Goal: Task Accomplishment & Management: Manage account settings

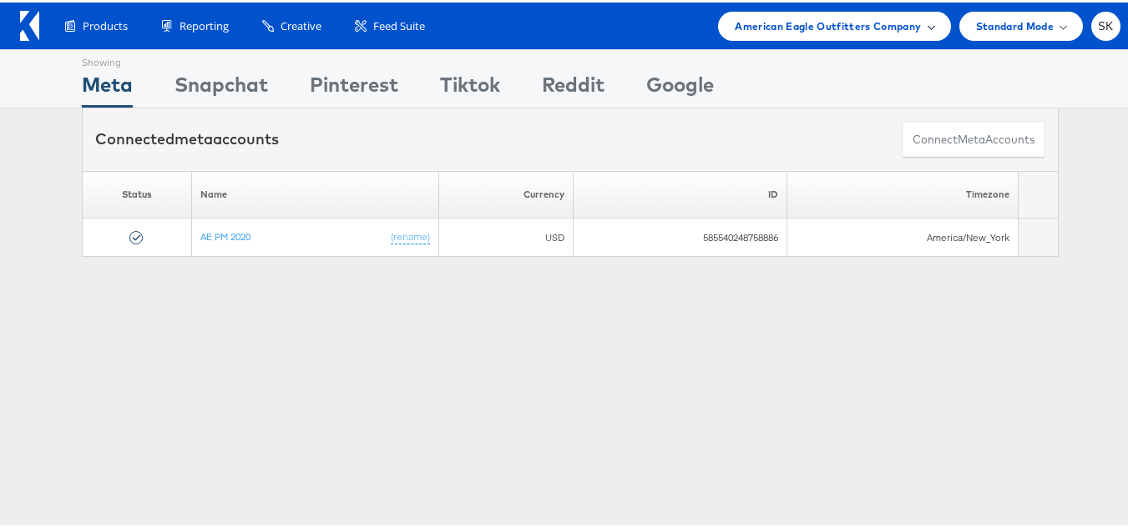
click at [835, 32] on span "American Eagle Outfitters Company" at bounding box center [828, 24] width 186 height 18
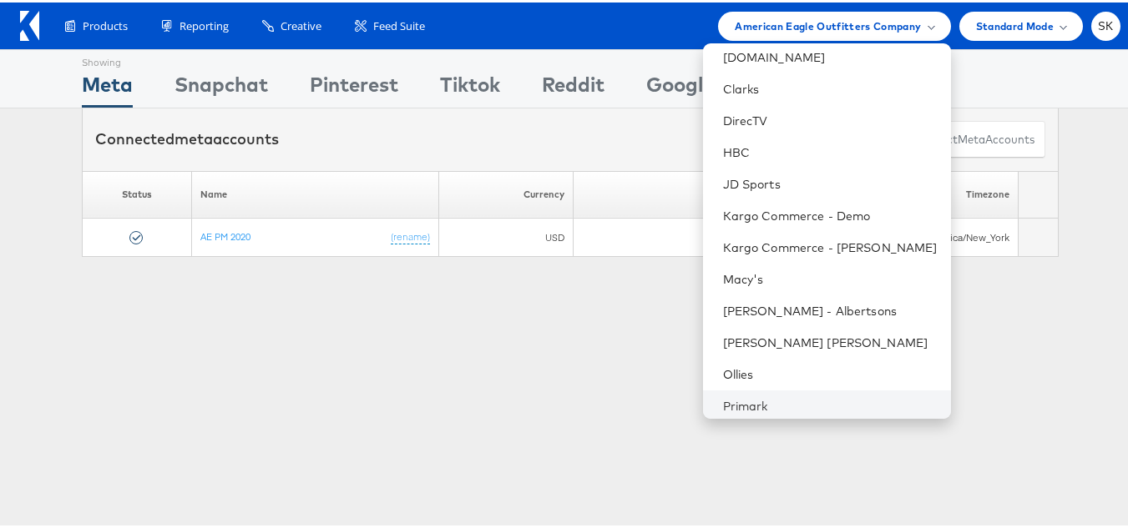
scroll to position [167, 0]
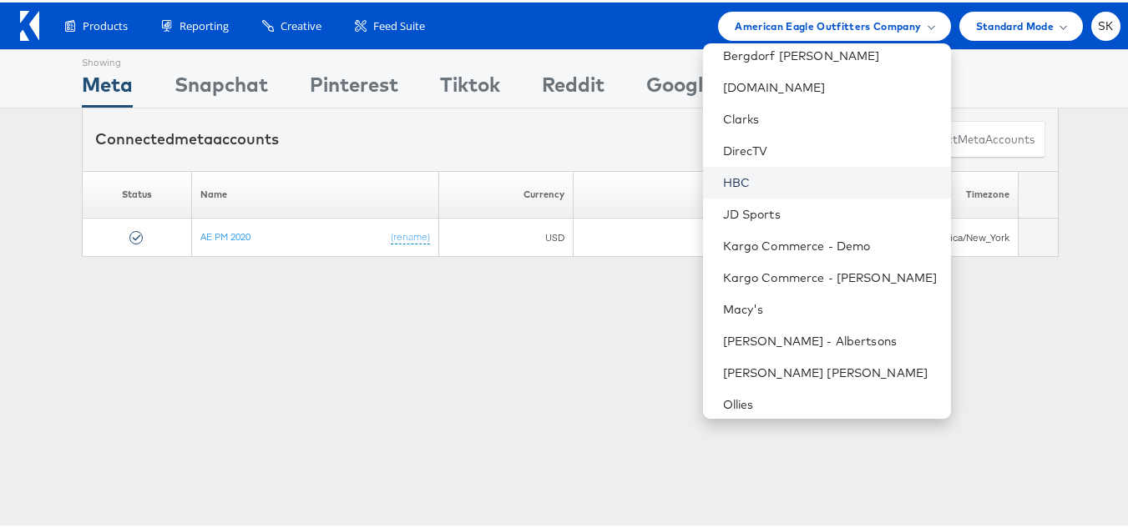
click at [731, 174] on link "HBC" at bounding box center [830, 180] width 215 height 17
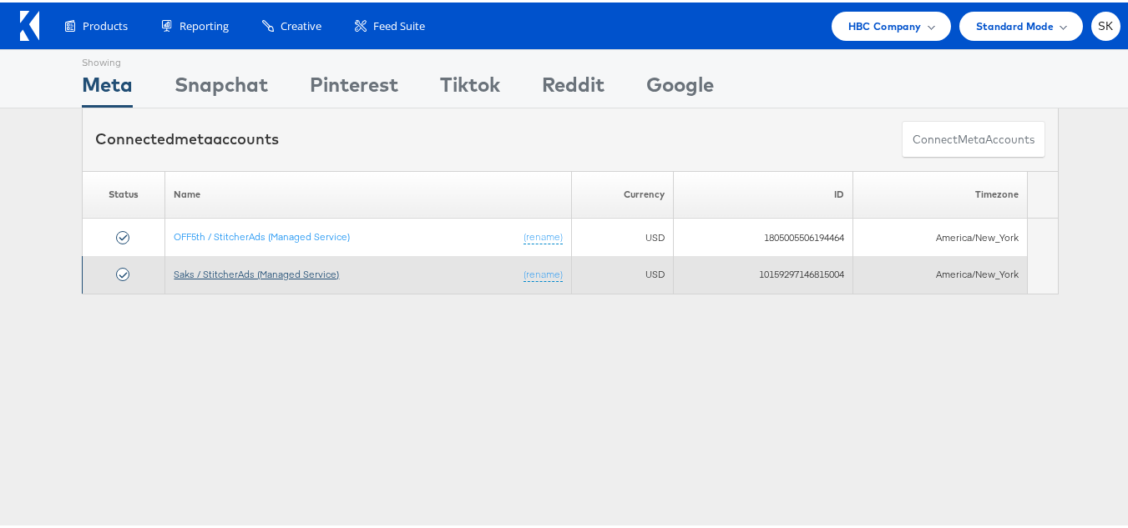
click at [284, 270] on link "Saks / StitcherAds (Managed Service)" at bounding box center [256, 271] width 165 height 13
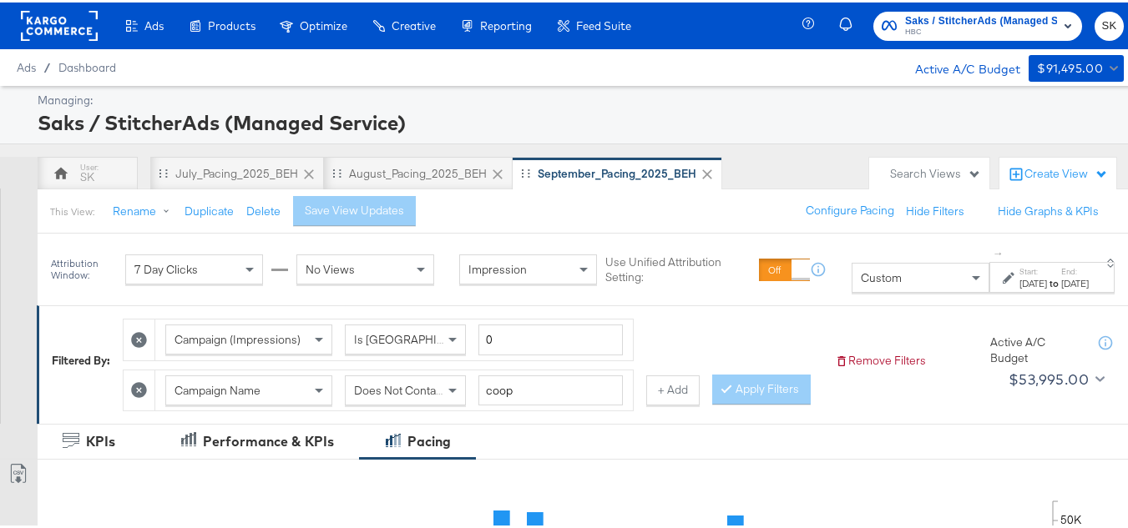
click at [909, 135] on div "Managing: Saks / StitcherAds (Managed Service)" at bounding box center [570, 112] width 1140 height 58
click at [928, 84] on div "Managing: Saks / StitcherAds (Managed Service)" at bounding box center [570, 112] width 1140 height 58
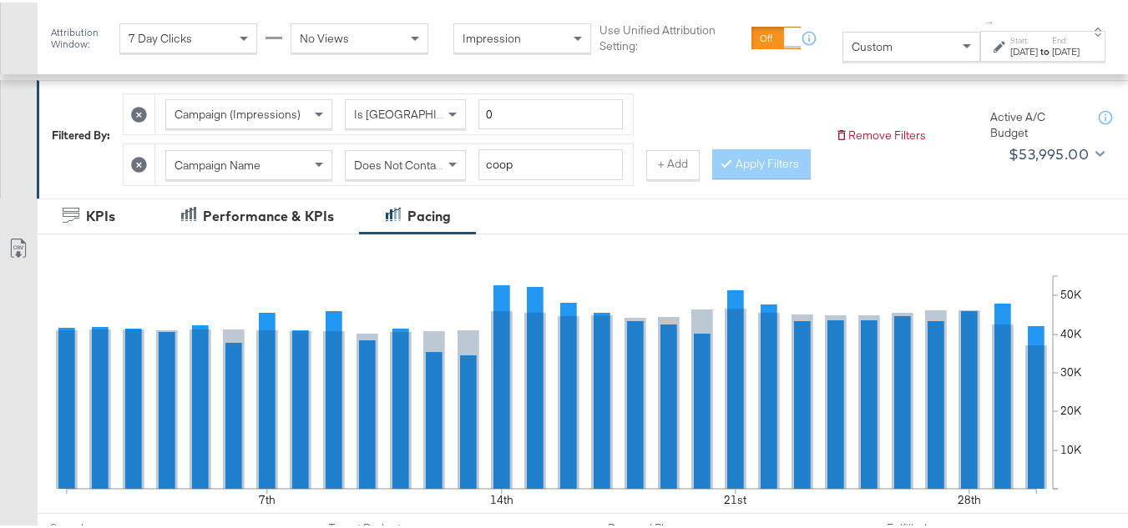
scroll to position [250, 0]
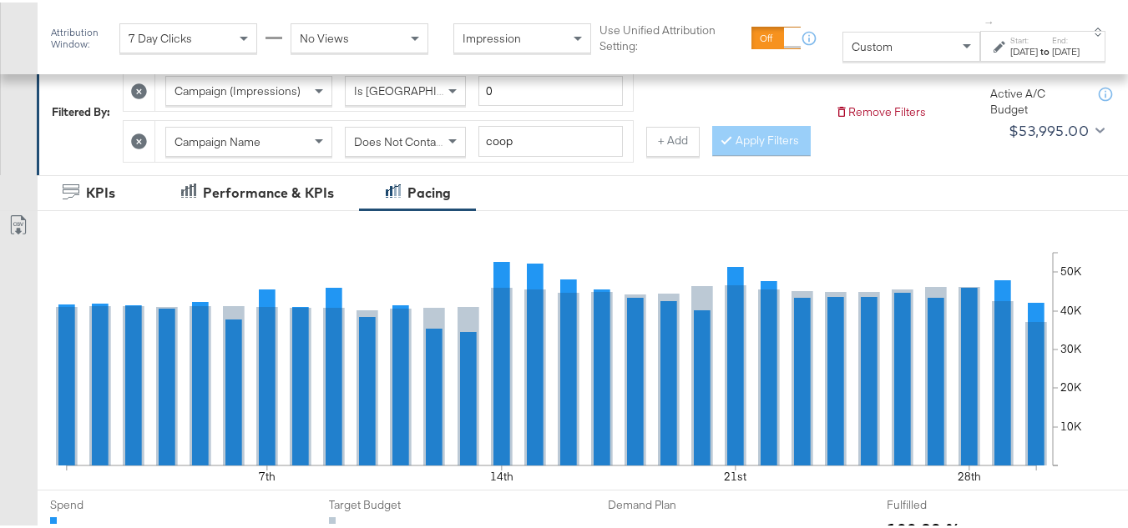
click at [1010, 54] on div "Sep 1st 2025" at bounding box center [1024, 49] width 28 height 13
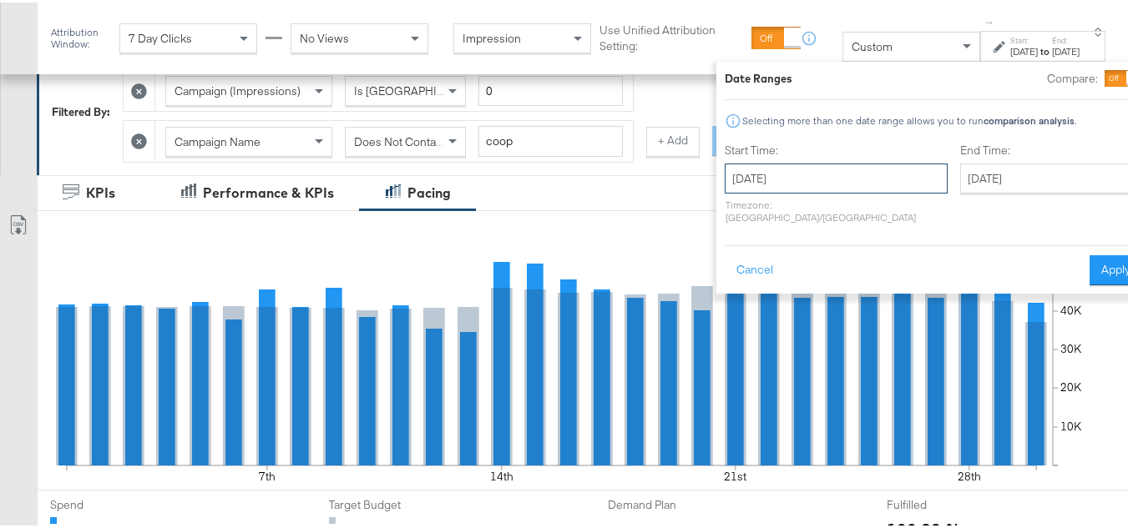
click at [843, 165] on input "September 1st 2025" at bounding box center [836, 176] width 223 height 30
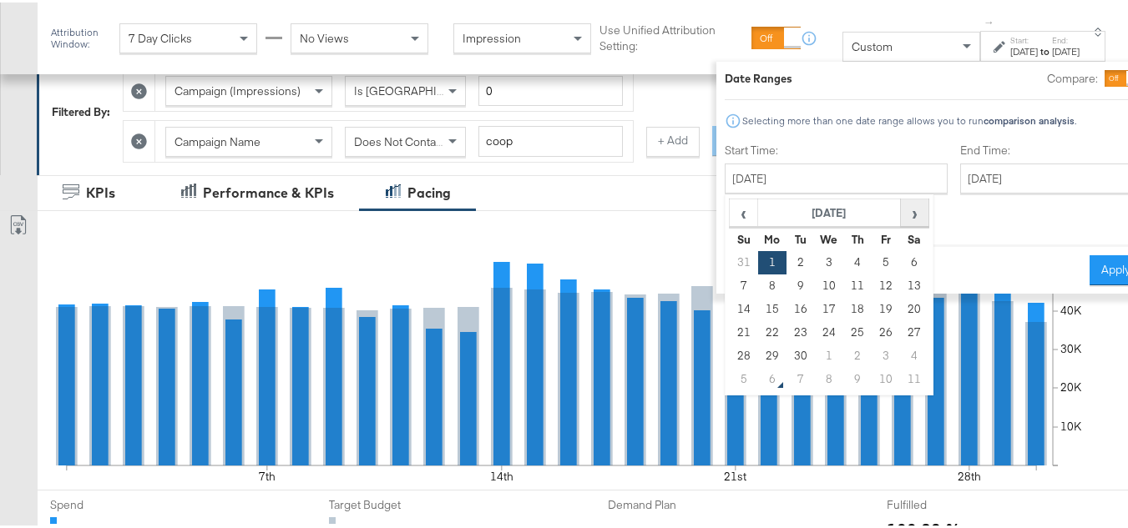
click at [901, 201] on span "›" at bounding box center [914, 210] width 26 height 25
click at [815, 253] on td "1" at bounding box center [829, 260] width 28 height 23
type input "October 1st 2025"
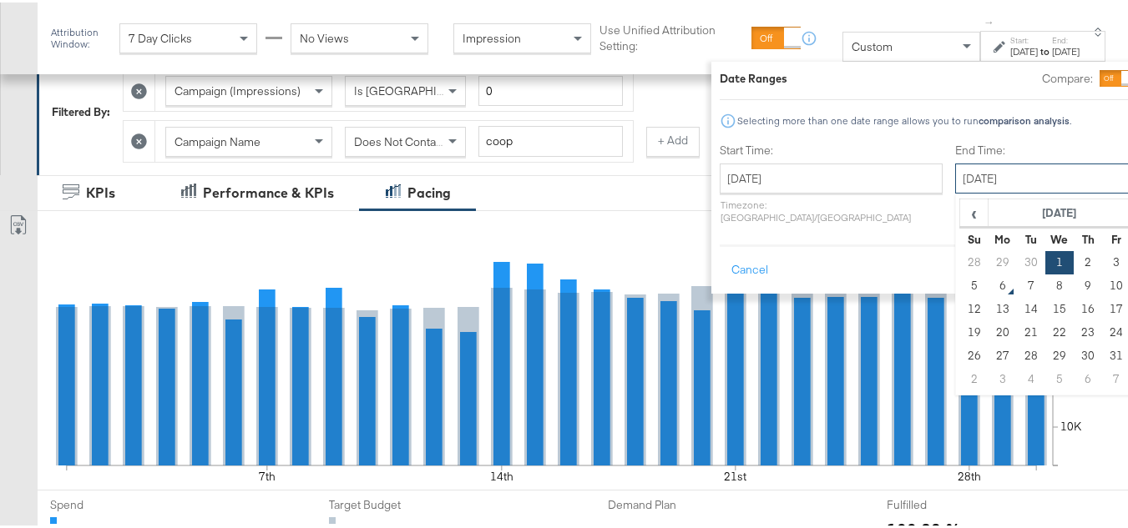
click at [955, 170] on input "October 1st 2025" at bounding box center [1042, 176] width 175 height 30
click at [960, 280] on td "5" at bounding box center [974, 283] width 28 height 23
type input "October 5th 2025"
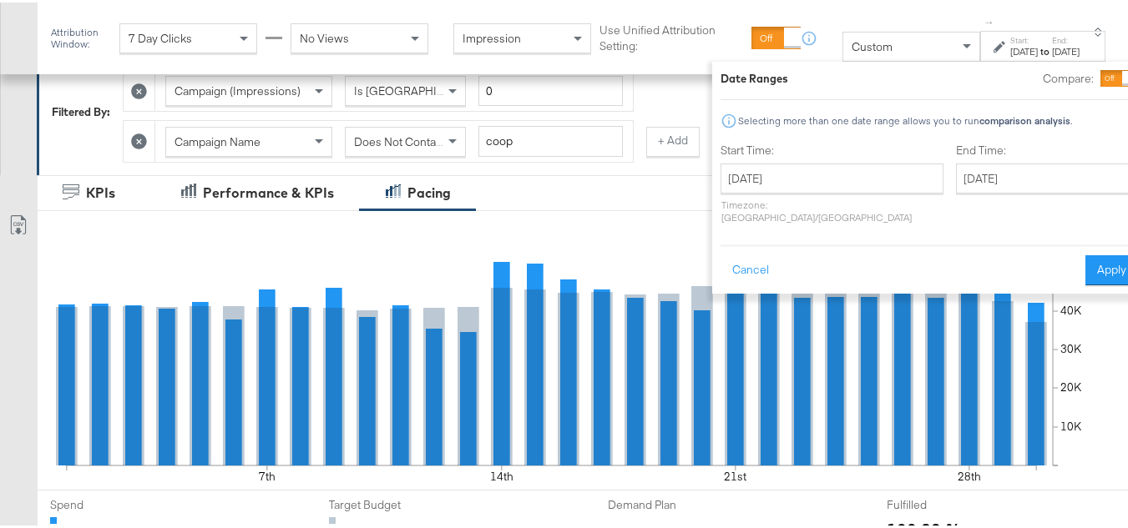
click at [1085, 260] on button "Apply" at bounding box center [1111, 268] width 53 height 30
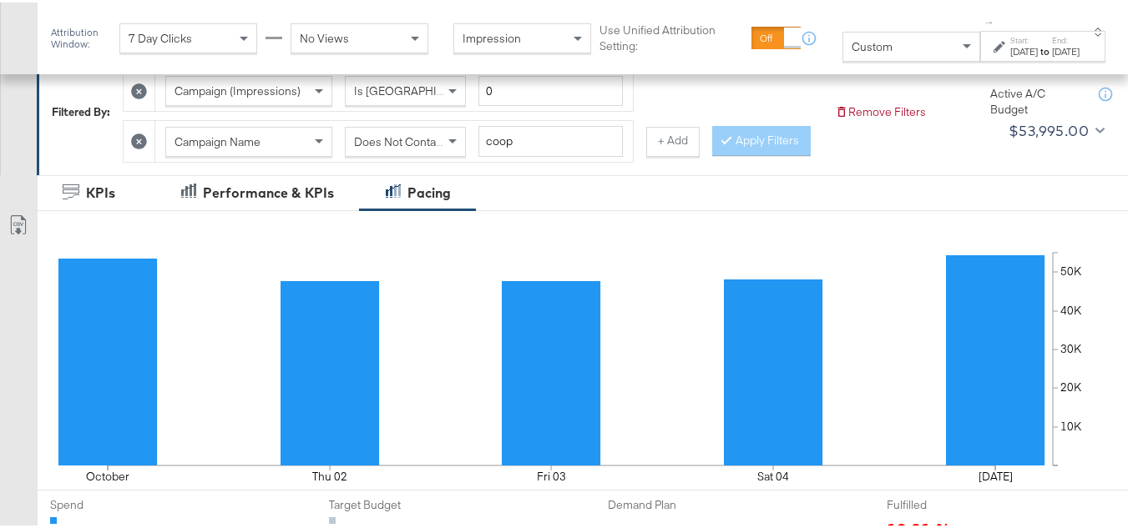
click at [775, 160] on div "Campaign (Impressions) Is Greater Than 0 Campaign Name Does Not Contain coop + …" at bounding box center [472, 109] width 699 height 101
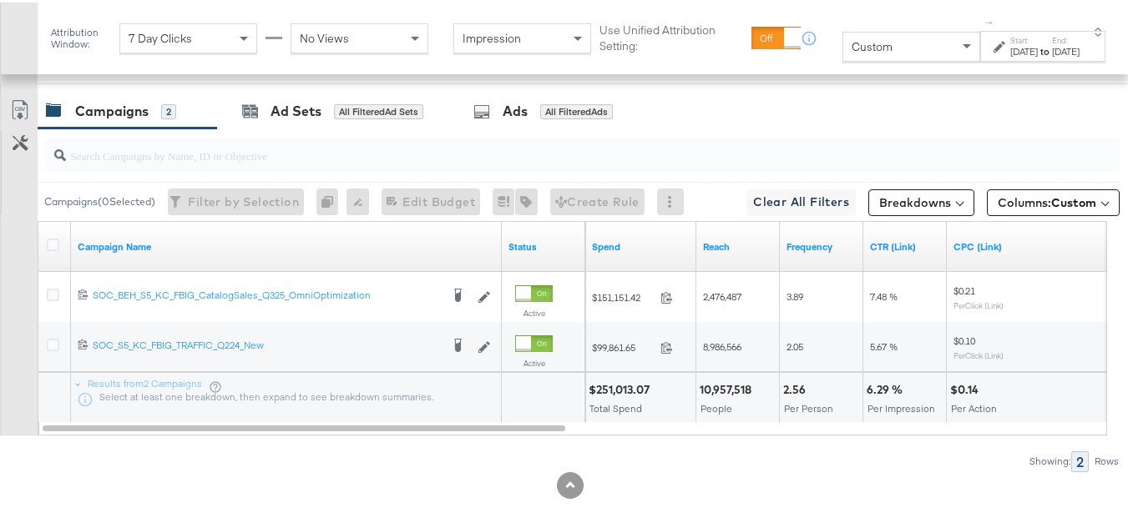
scroll to position [776, 0]
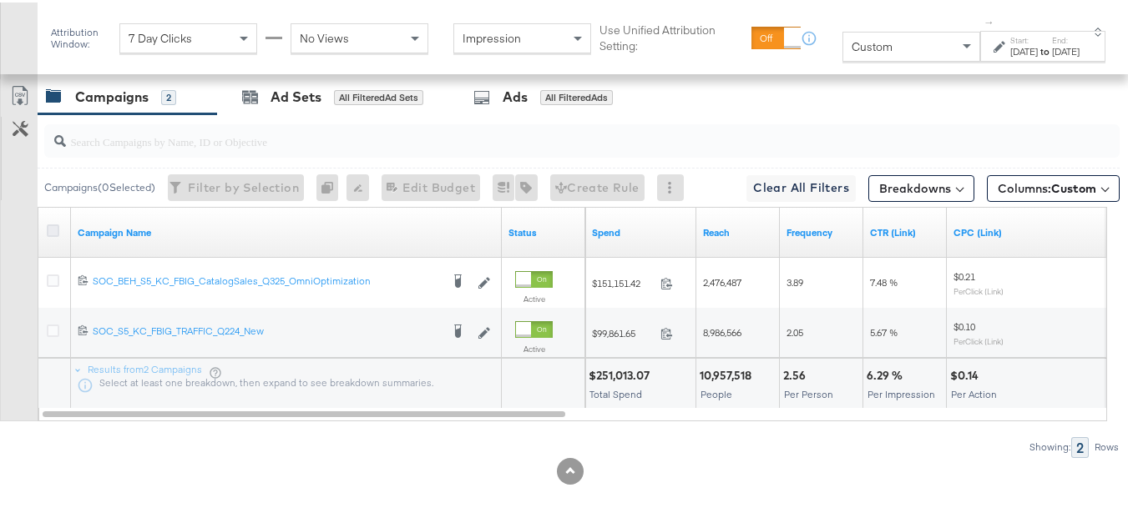
click at [58, 230] on icon at bounding box center [53, 228] width 13 height 13
click at [0, 0] on input "checkbox" at bounding box center [0, 0] width 0 height 0
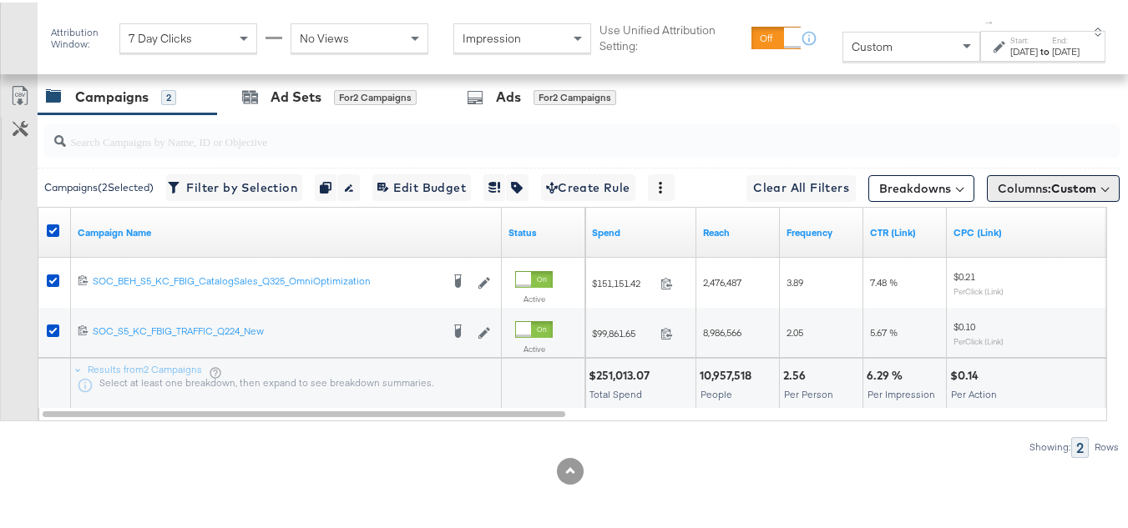
click at [1023, 195] on button "Columns: Custom" at bounding box center [1053, 186] width 133 height 27
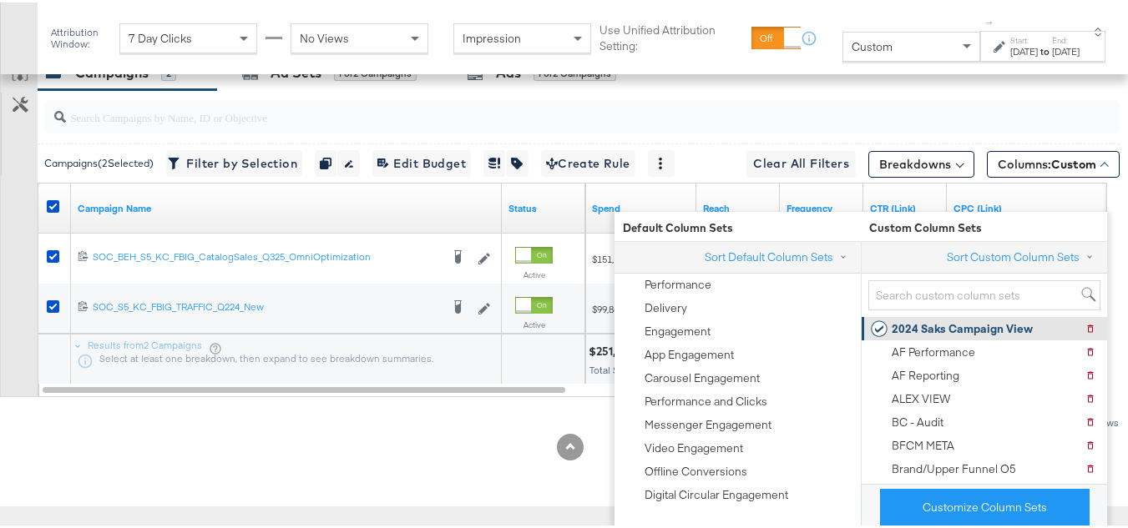
click at [911, 319] on div "2024 Saks Campaign View" at bounding box center [961, 327] width 141 height 16
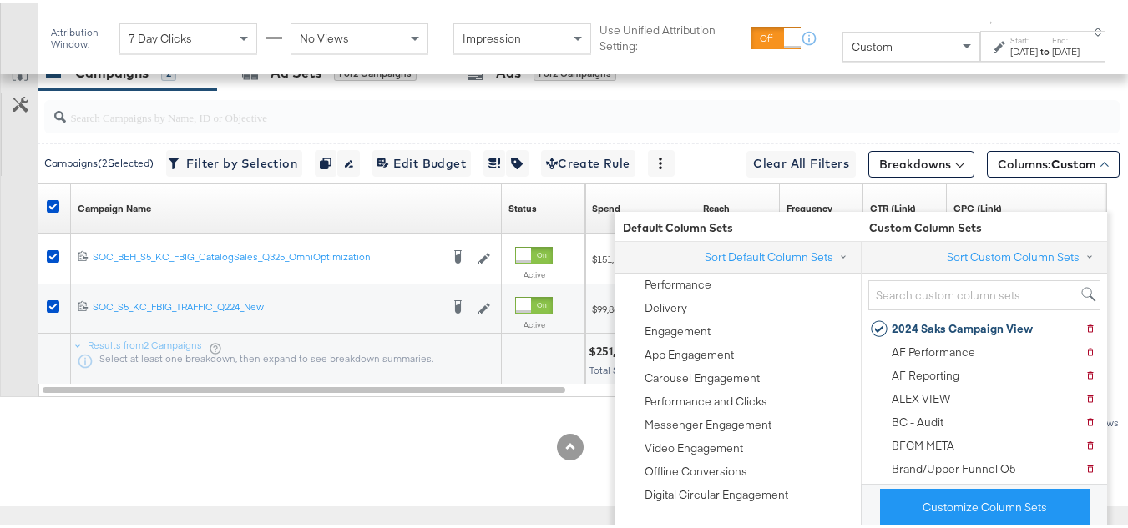
click at [0, 293] on div "Customize KPIs Export as CSV" at bounding box center [19, 224] width 38 height 342
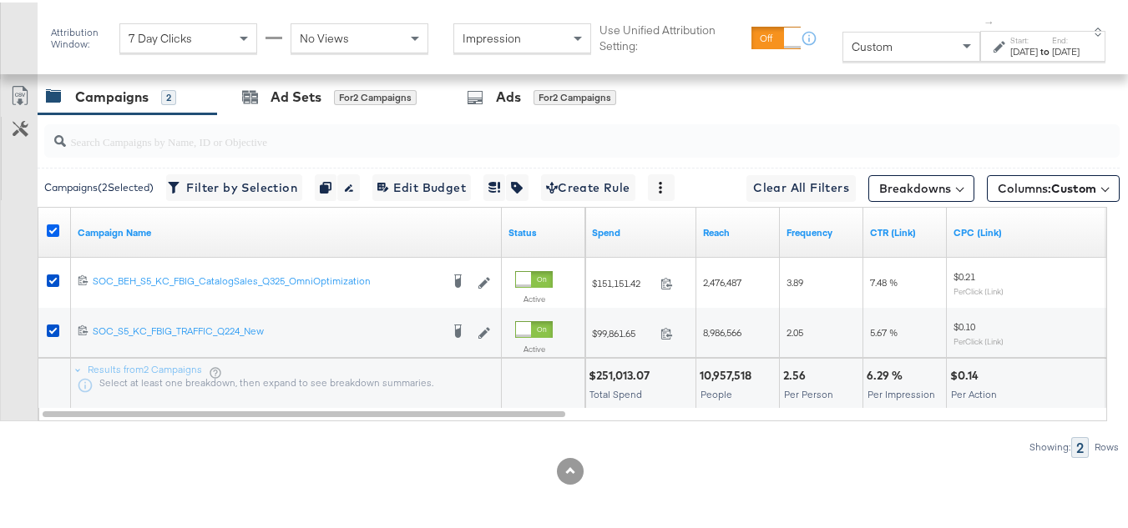
click at [50, 230] on icon at bounding box center [53, 228] width 13 height 13
click at [0, 0] on input "checkbox" at bounding box center [0, 0] width 0 height 0
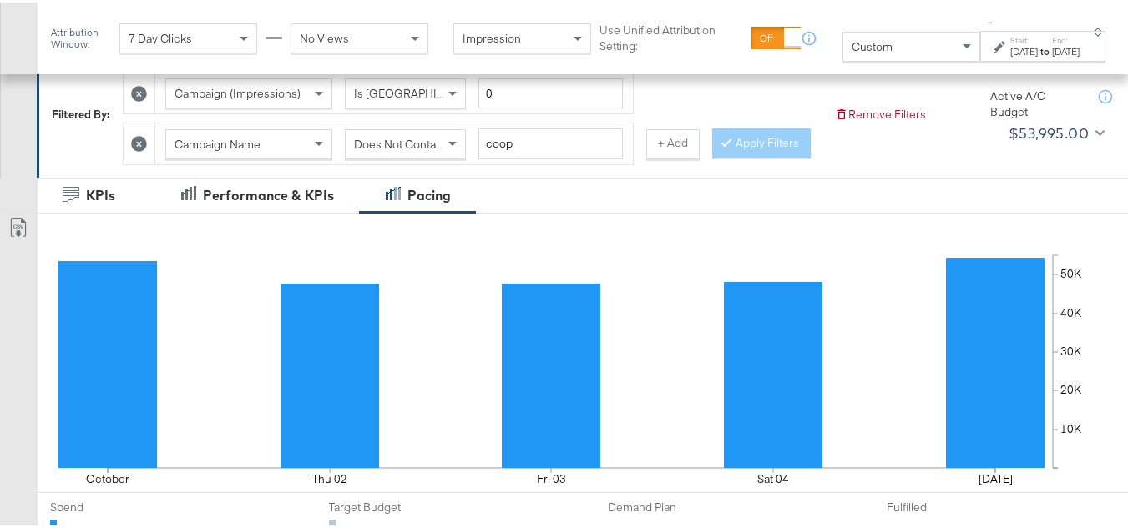
scroll to position [0, 0]
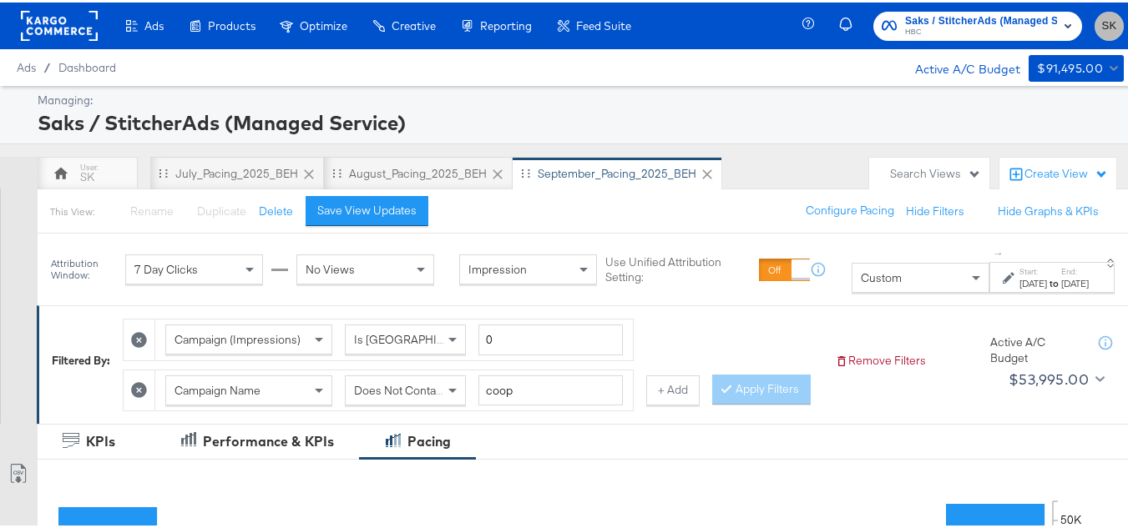
click at [1101, 24] on span "SK" at bounding box center [1109, 23] width 16 height 19
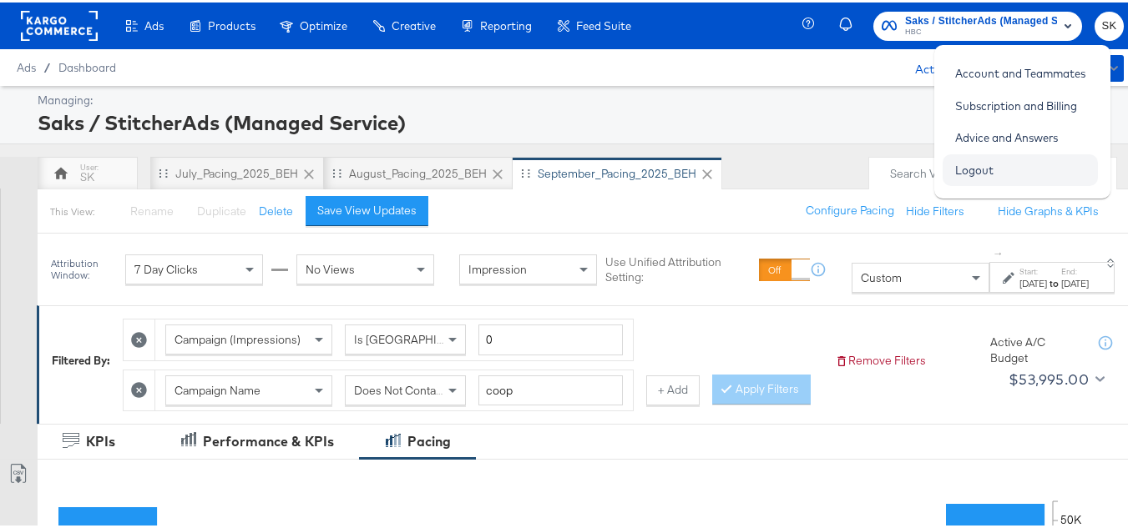
click at [979, 172] on link "Logout" at bounding box center [973, 168] width 63 height 30
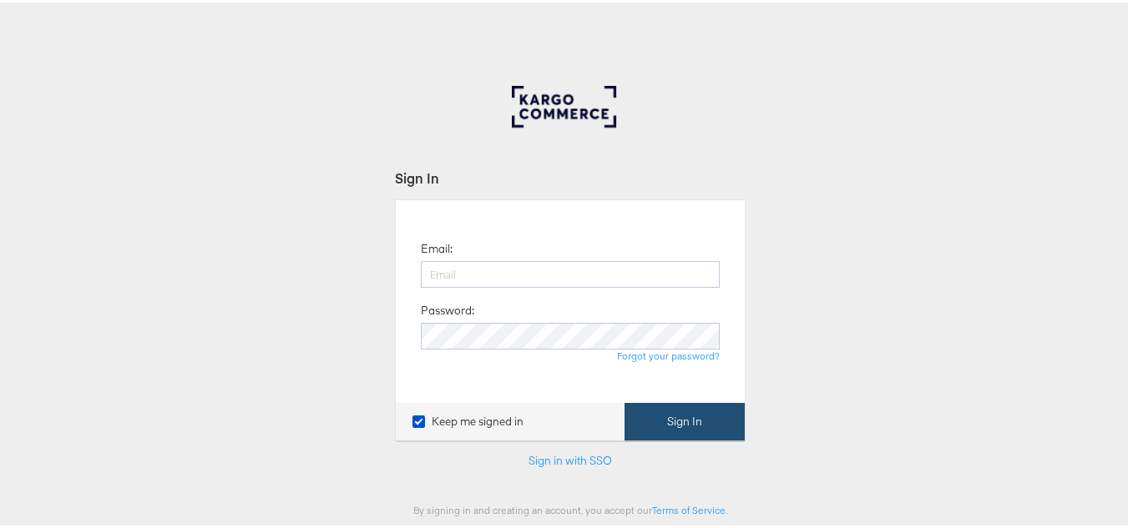
type input "[PERSON_NAME][EMAIL_ADDRESS][DOMAIN_NAME]"
click at [674, 418] on button "Sign In" at bounding box center [684, 420] width 120 height 38
